Goal: Task Accomplishment & Management: Manage account settings

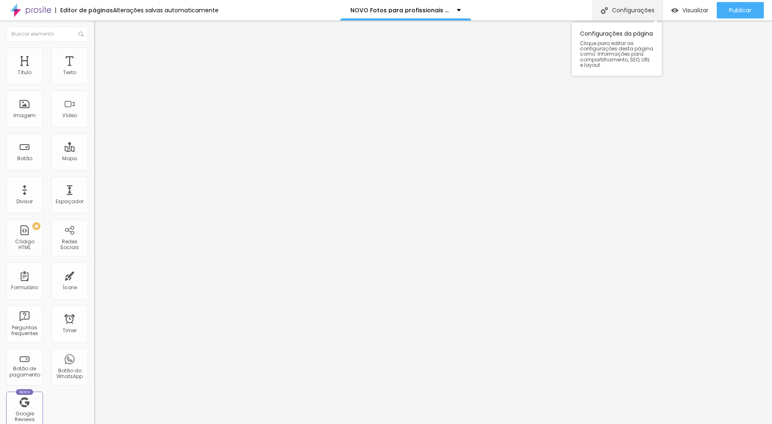
click at [635, 11] on div "Configurações" at bounding box center [628, 10] width 70 height 20
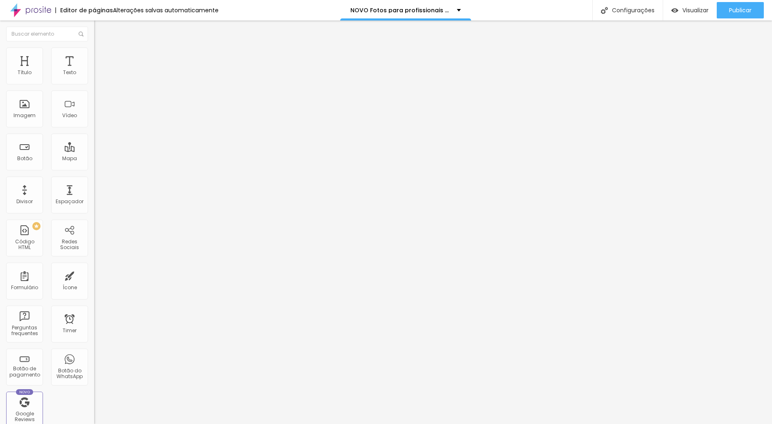
drag, startPoint x: 332, startPoint y: 158, endPoint x: 313, endPoint y: 161, distance: 18.6
type input "/fotos-para-profissionais-em-balneario-camboriu"
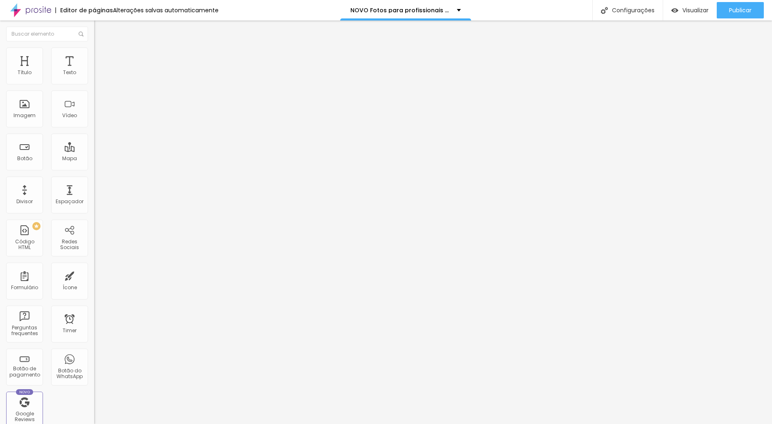
click at [533, 423] on div at bounding box center [386, 432] width 772 height 7
click at [735, 9] on span "Publicar" at bounding box center [740, 10] width 23 height 7
click at [692, 10] on span "Visualizar" at bounding box center [688, 10] width 26 height 7
